Goal: Task Accomplishment & Management: Complete application form

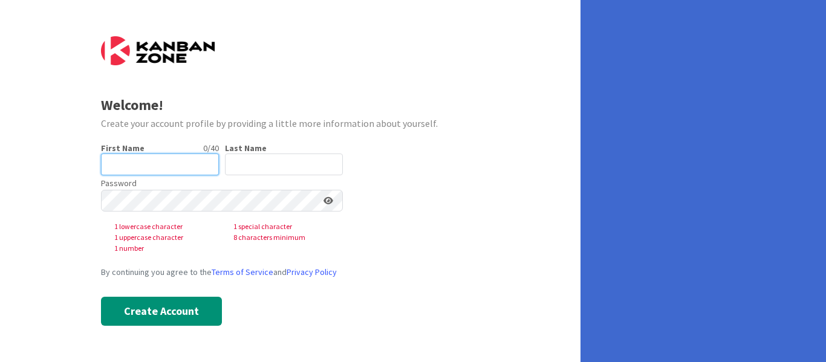
click at [183, 158] on input "text" at bounding box center [160, 165] width 118 height 22
type input "[PERSON_NAME]"
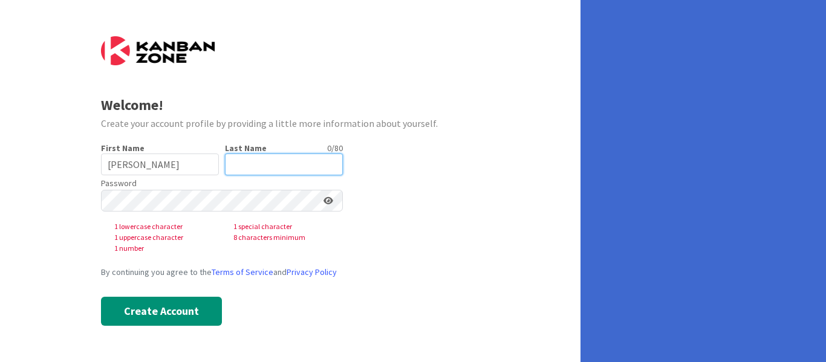
click at [251, 169] on input "text" at bounding box center [284, 165] width 118 height 22
type input "[PERSON_NAME]"
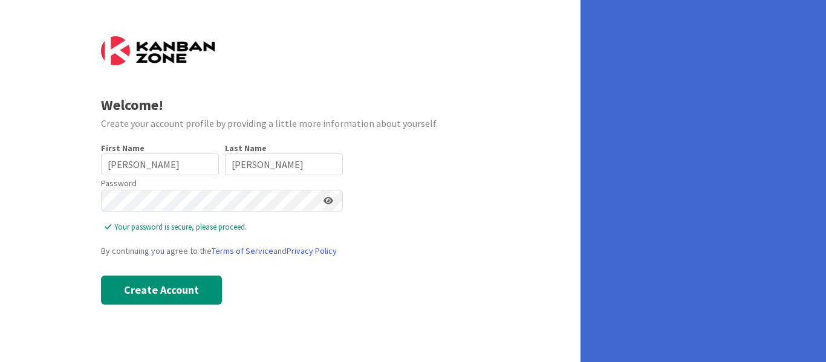
click at [329, 200] on icon at bounding box center [329, 201] width 10 height 8
click at [329, 200] on icon at bounding box center [327, 201] width 11 height 8
click at [329, 200] on icon at bounding box center [329, 201] width 10 height 8
click at [329, 200] on icon at bounding box center [327, 201] width 11 height 8
click at [188, 162] on input "[PERSON_NAME]" at bounding box center [160, 165] width 118 height 22
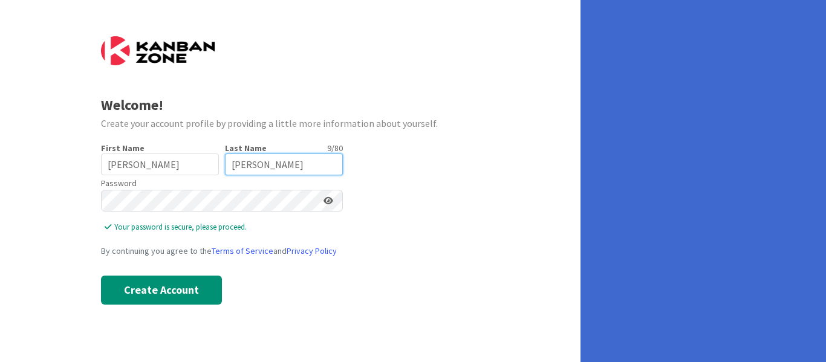
click at [293, 158] on input "[PERSON_NAME]" at bounding box center [284, 165] width 118 height 22
click at [330, 201] on icon at bounding box center [329, 201] width 10 height 8
click at [330, 201] on icon at bounding box center [327, 201] width 11 height 8
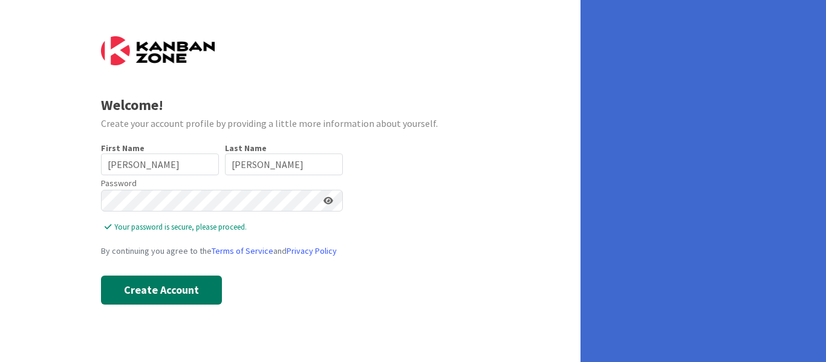
click at [204, 284] on button "Create Account" at bounding box center [161, 290] width 121 height 29
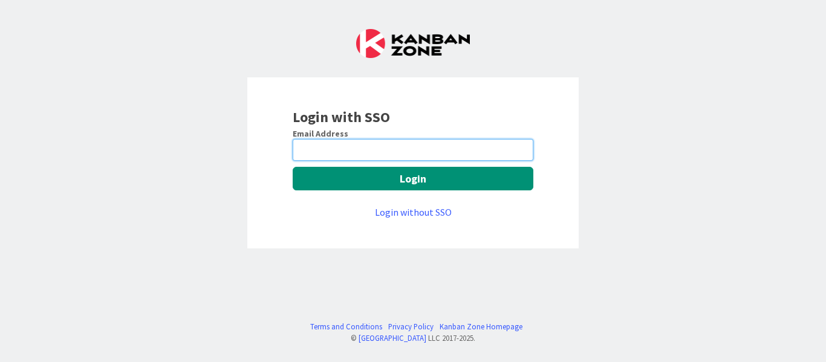
click at [387, 152] on input "email" at bounding box center [413, 150] width 241 height 22
type input "[PERSON_NAME][EMAIL_ADDRESS][PERSON_NAME][DOMAIN_NAME]"
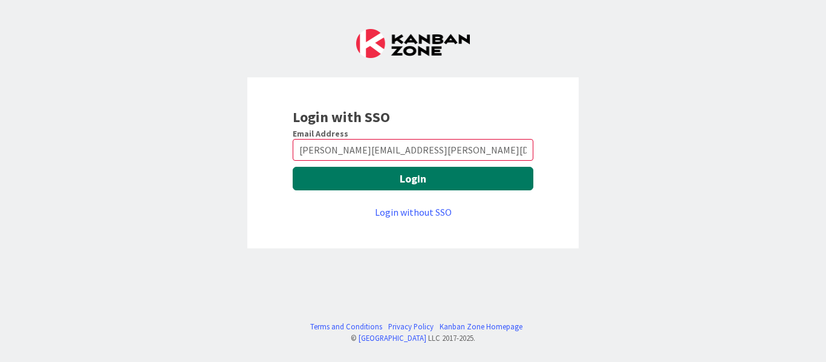
click at [424, 177] on button "Login" at bounding box center [413, 179] width 241 height 24
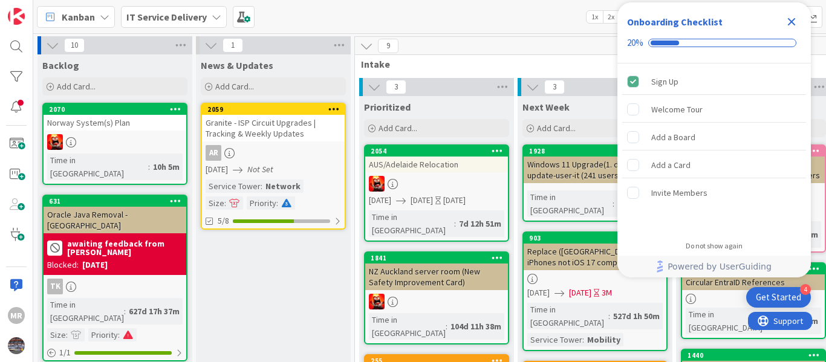
click at [790, 22] on icon "Close Checklist" at bounding box center [792, 22] width 15 height 15
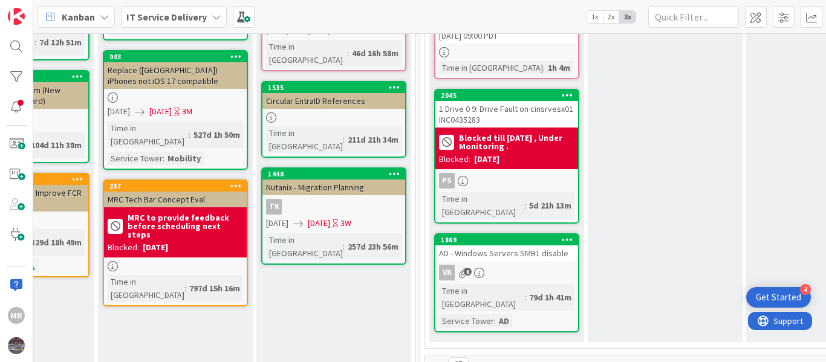
scroll to position [182, 418]
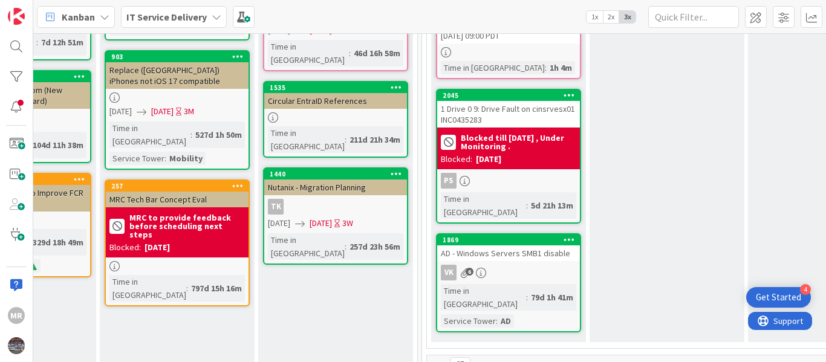
click at [497, 123] on div "1 Drive 0 9: Drive Fault on cinsrvesx01 INC0435283" at bounding box center [508, 114] width 143 height 27
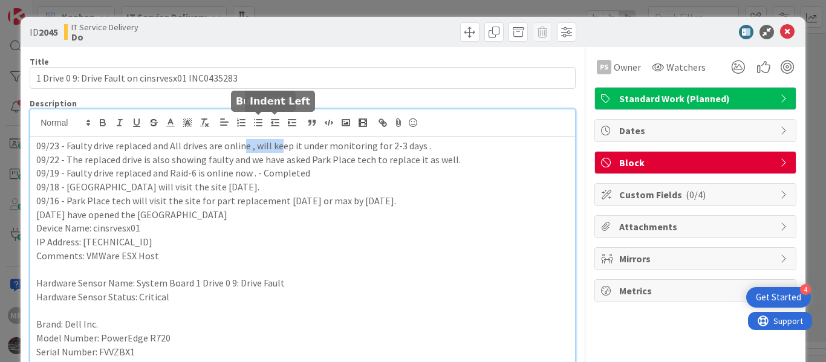
drag, startPoint x: 242, startPoint y: 125, endPoint x: 281, endPoint y: 123, distance: 39.4
click at [281, 123] on div "09/23 - Faulty drive replaced and All drives are online , will keep it under mo…" at bounding box center [302, 241] width 545 height 262
click at [437, 149] on p "09/23 - Faulty drive replaced and All drives are online , will keep it under mo…" at bounding box center [302, 146] width 533 height 14
click at [780, 160] on icon at bounding box center [785, 163] width 10 height 10
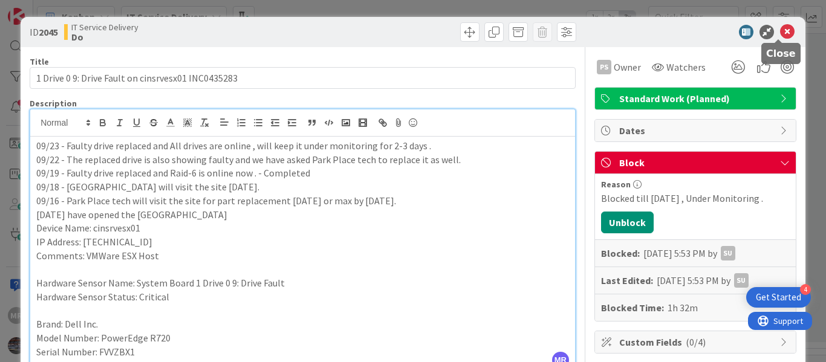
click at [780, 34] on icon at bounding box center [787, 32] width 15 height 15
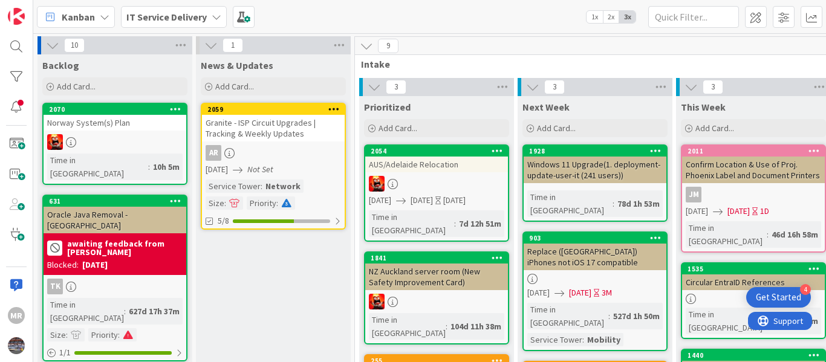
click at [82, 17] on span "Kanban" at bounding box center [78, 17] width 33 height 15
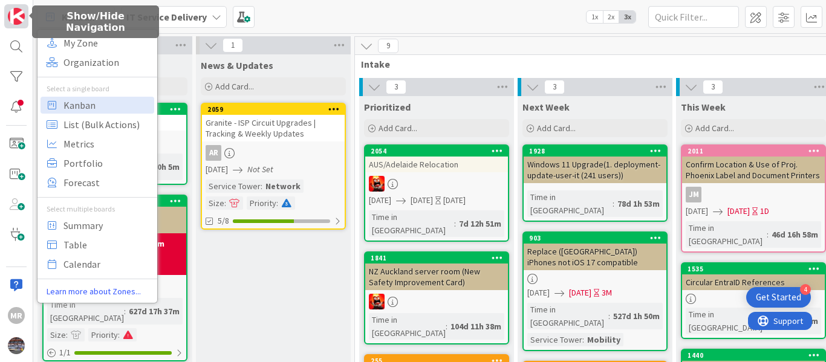
click at [13, 9] on img at bounding box center [16, 16] width 17 height 17
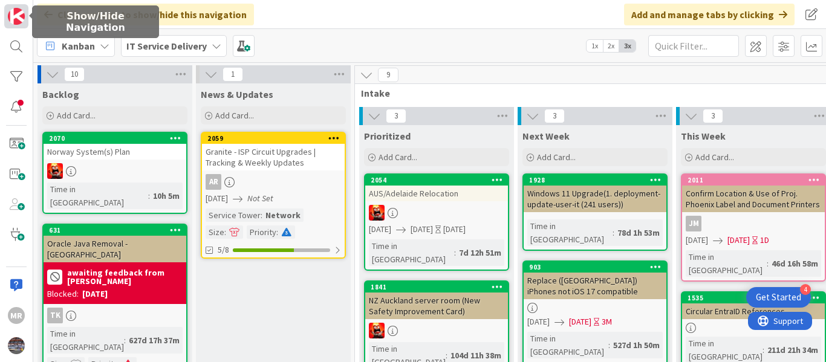
click at [13, 9] on img at bounding box center [16, 16] width 17 height 17
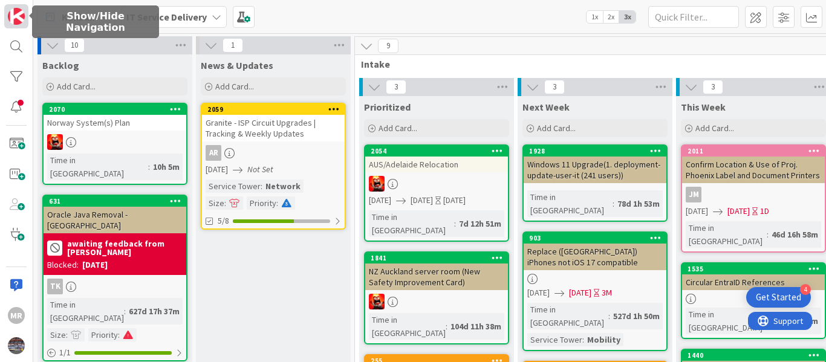
click at [13, 9] on img at bounding box center [16, 16] width 17 height 17
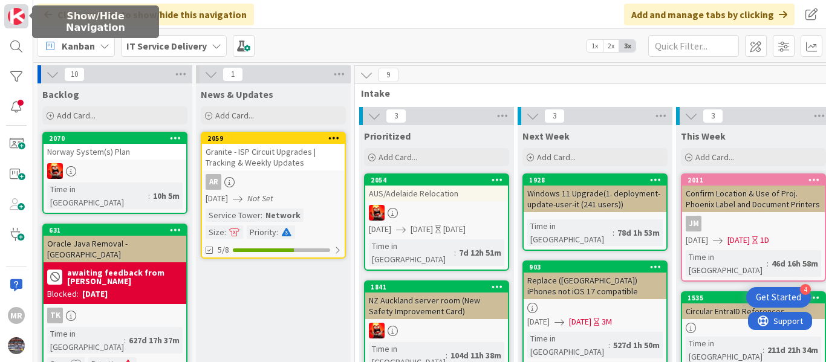
click at [13, 9] on img at bounding box center [16, 16] width 17 height 17
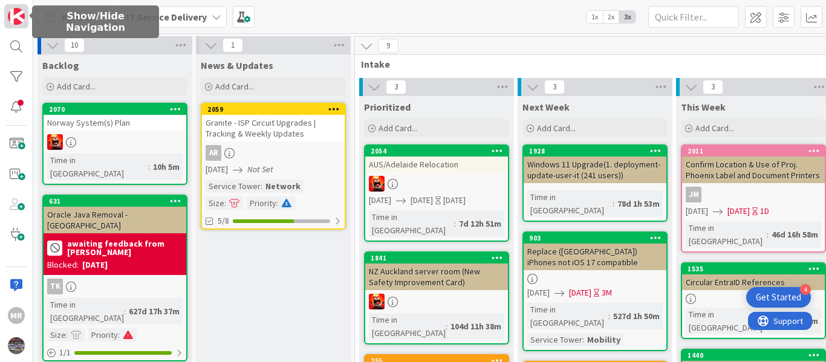
click at [13, 9] on img at bounding box center [16, 16] width 17 height 17
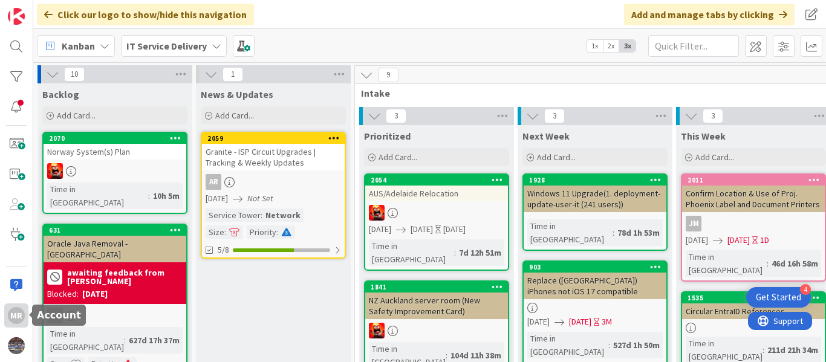
click at [16, 313] on div "MR" at bounding box center [16, 315] width 17 height 17
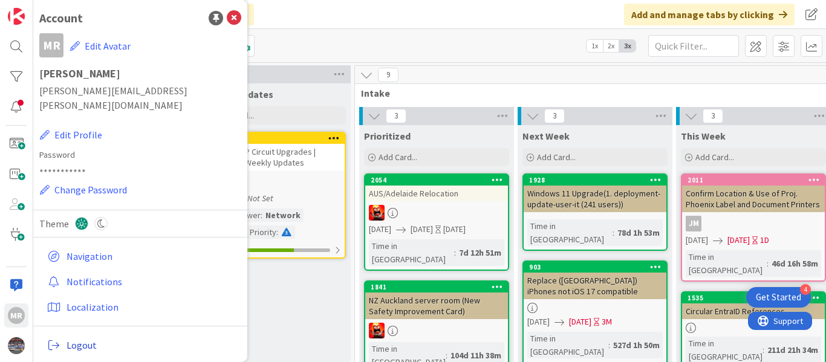
click at [74, 338] on span "Logout" at bounding box center [152, 345] width 170 height 15
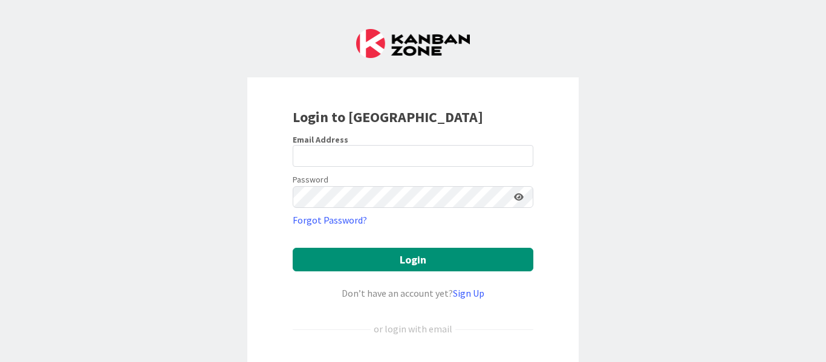
click at [406, 170] on form "Email Address Password Forgot Password? Login Don’t have an account yet? Sign U…" at bounding box center [413, 275] width 241 height 283
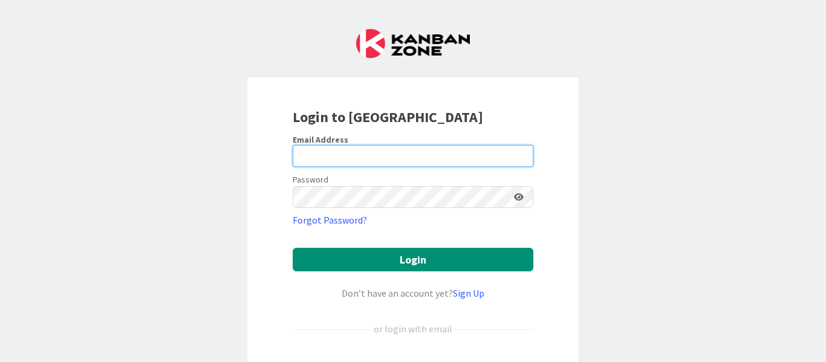
click at [404, 155] on input "email" at bounding box center [413, 156] width 241 height 22
